Goal: Information Seeking & Learning: Find specific fact

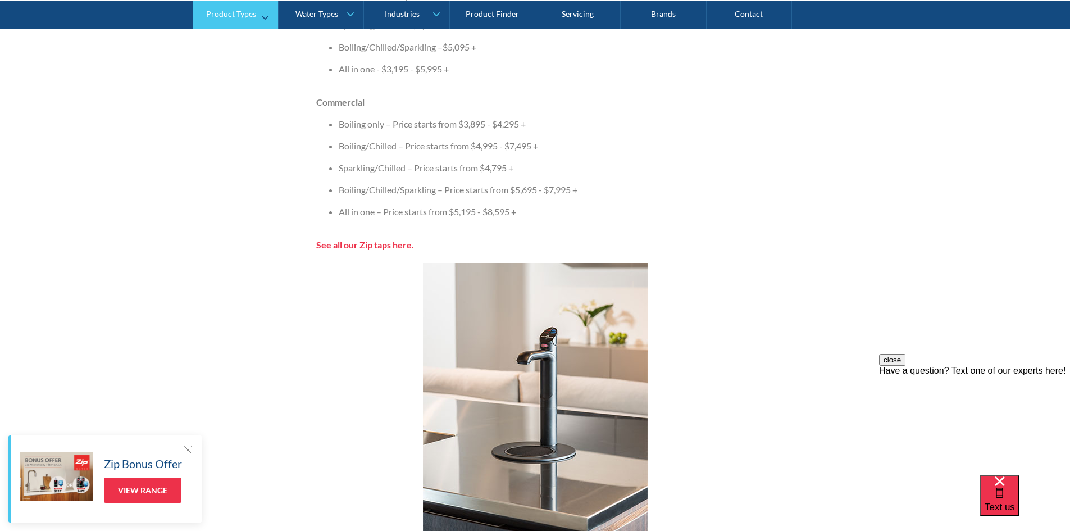
scroll to position [1292, 0]
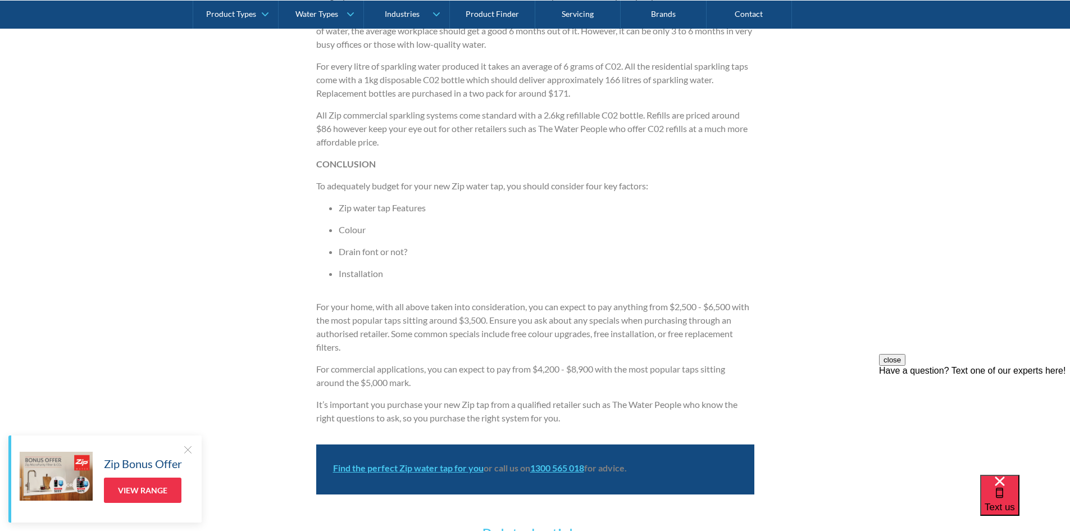
scroll to position [2415, 0]
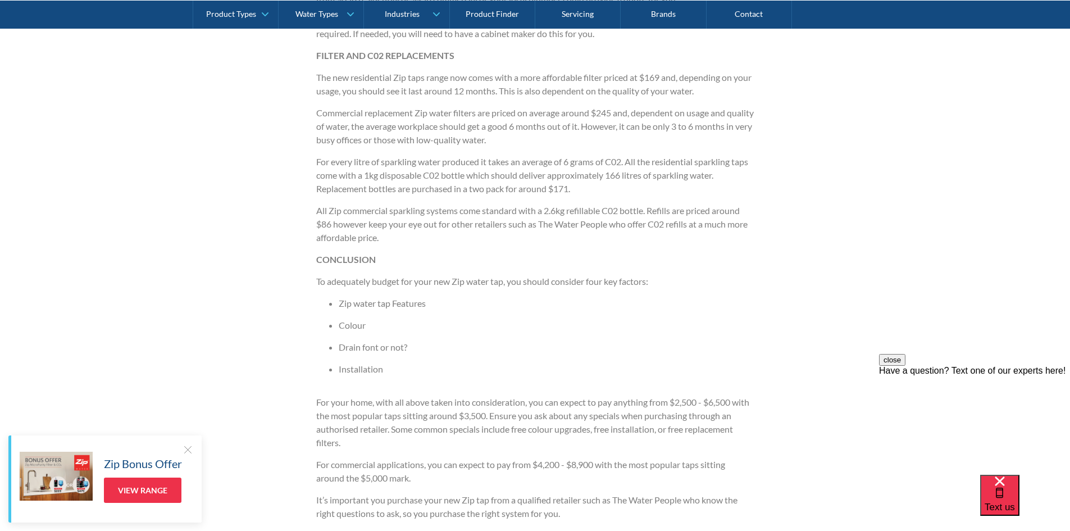
drag, startPoint x: 659, startPoint y: 80, endPoint x: 711, endPoint y: 80, distance: 52.2
click at [685, 78] on p "The new residential Zip taps range now comes with a more affordable filter pric…" at bounding box center [535, 84] width 438 height 27
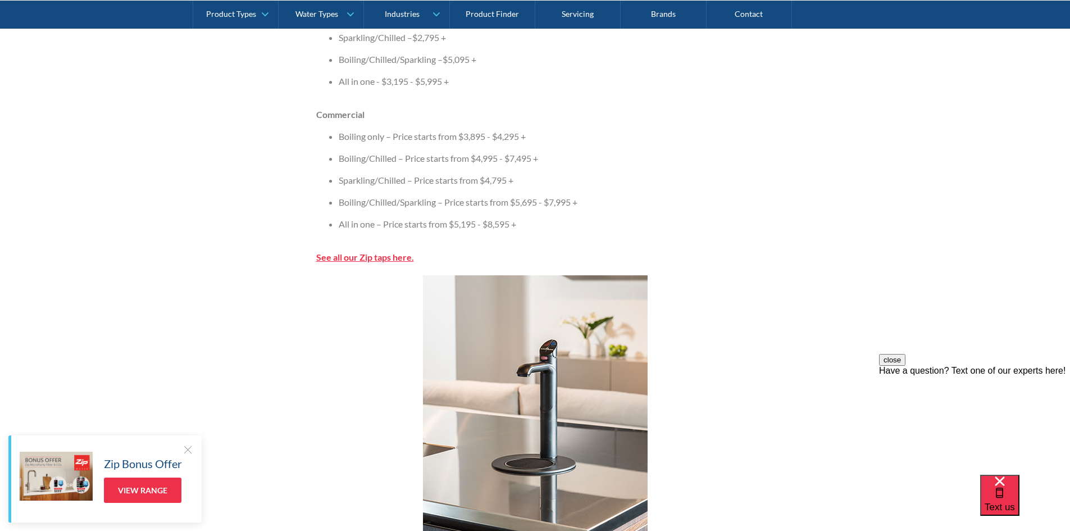
scroll to position [1123, 0]
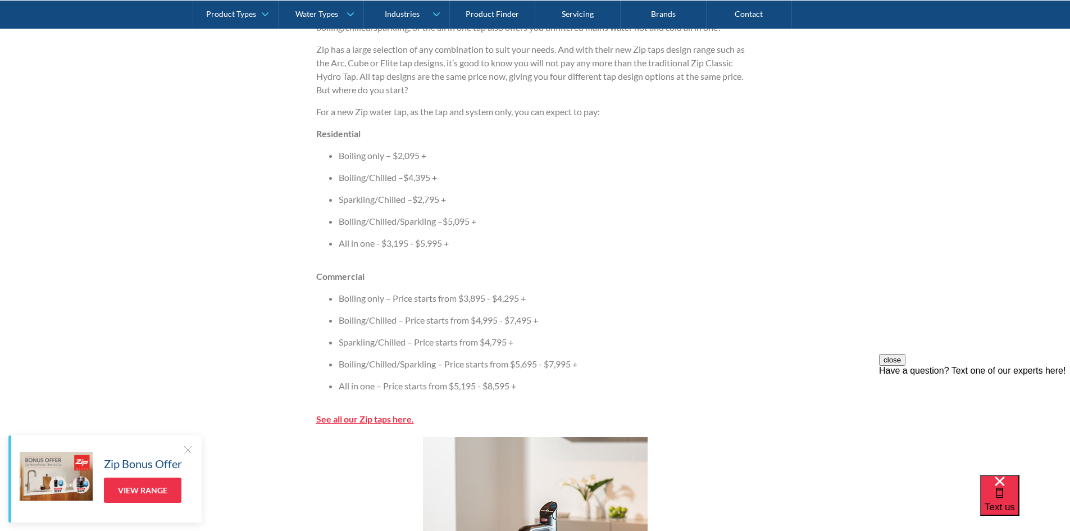
click at [594, 208] on ul "Boiling only – $2,095 + Boiling/Chilled –$4,395 + Sparkling/Chilled –$2,795 + B…" at bounding box center [535, 204] width 438 height 110
drag, startPoint x: 312, startPoint y: 179, endPoint x: 503, endPoint y: 168, distance: 190.7
click at [496, 169] on div "Filtered Water Taps By The Water People The Water People September 21, 2017 6 m…" at bounding box center [535, 504] width 1070 height 2812
click at [673, 190] on ul "Boiling only – $2,095 + Boiling/Chilled –$4,395 + Sparkling/Chilled –$2,795 + B…" at bounding box center [535, 204] width 438 height 110
drag, startPoint x: 403, startPoint y: 174, endPoint x: 433, endPoint y: 177, distance: 30.0
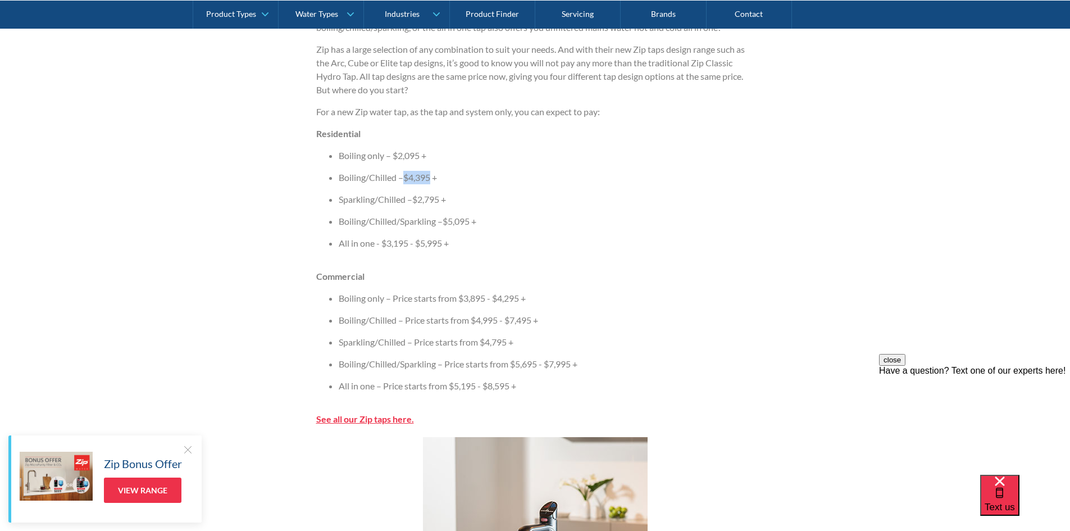
click at [433, 177] on li "Boiling/Chilled –$4,395 +" at bounding box center [547, 177] width 416 height 13
click at [722, 194] on li "Sparkling/Chilled –$2,795 +" at bounding box center [547, 199] width 416 height 13
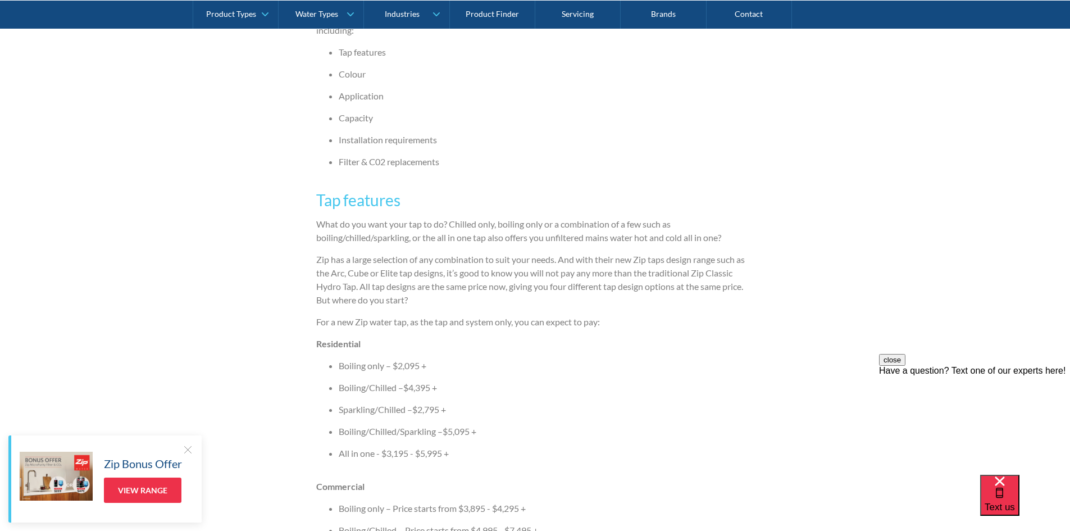
scroll to position [899, 0]
